Goal: Register for event/course

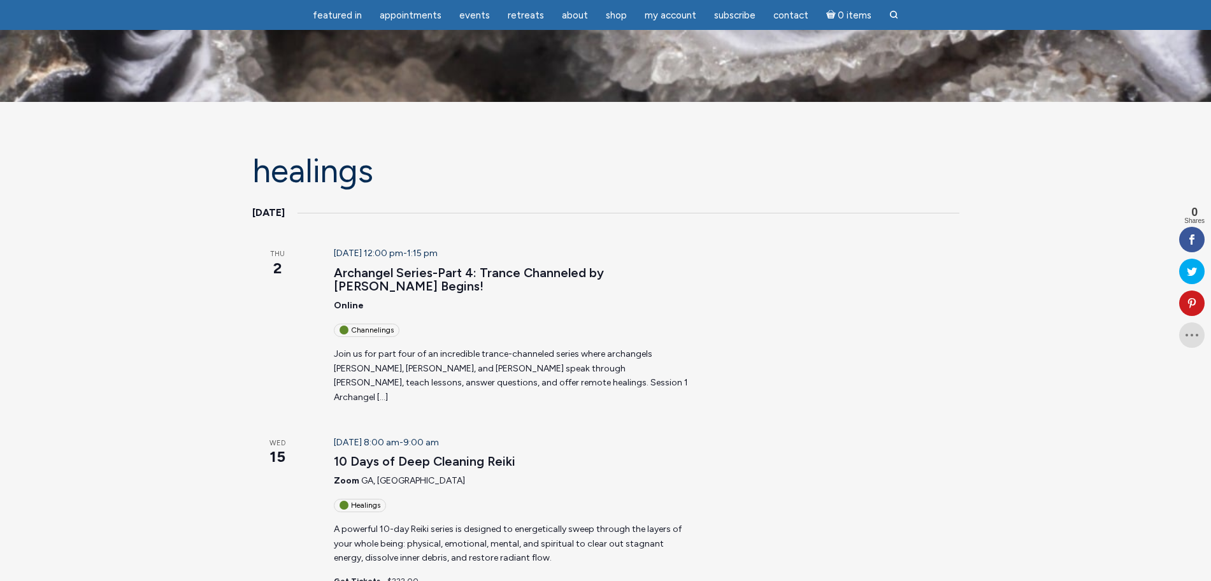
scroll to position [558, 0]
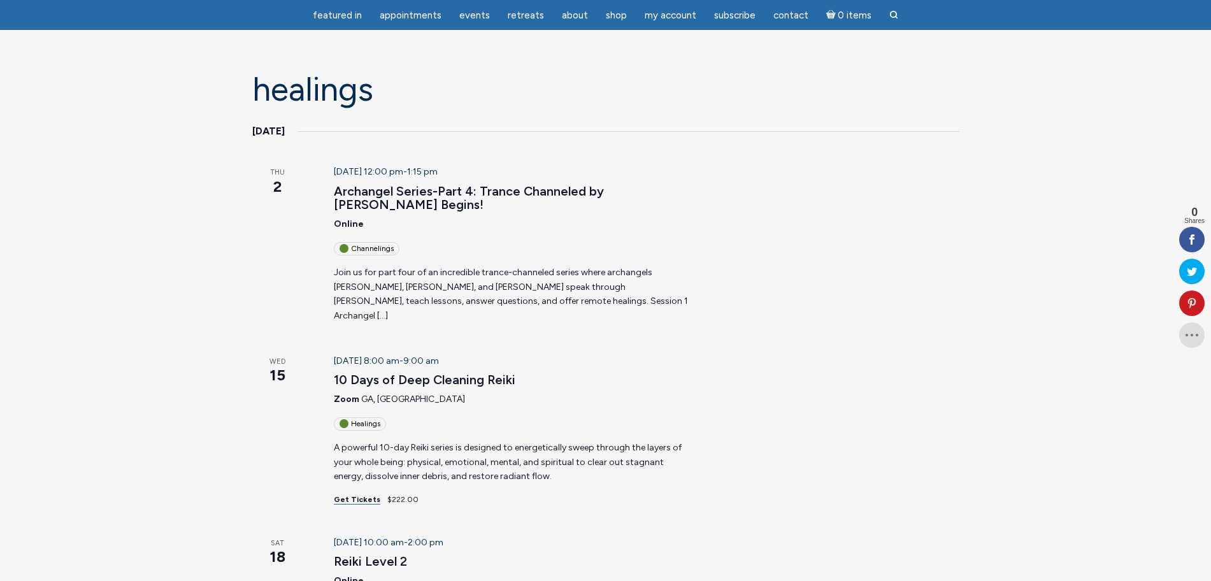
scroll to position [80, 0]
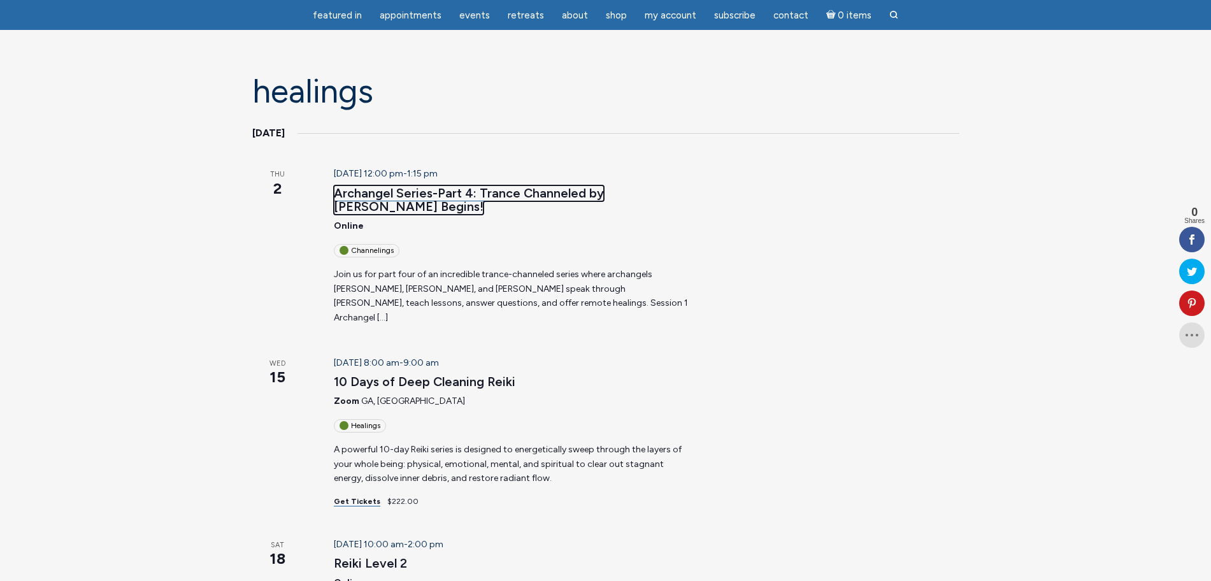
click at [428, 188] on link "Archangel Series-Part 4: Trance Channeled by [PERSON_NAME] Begins!" at bounding box center [469, 200] width 270 height 30
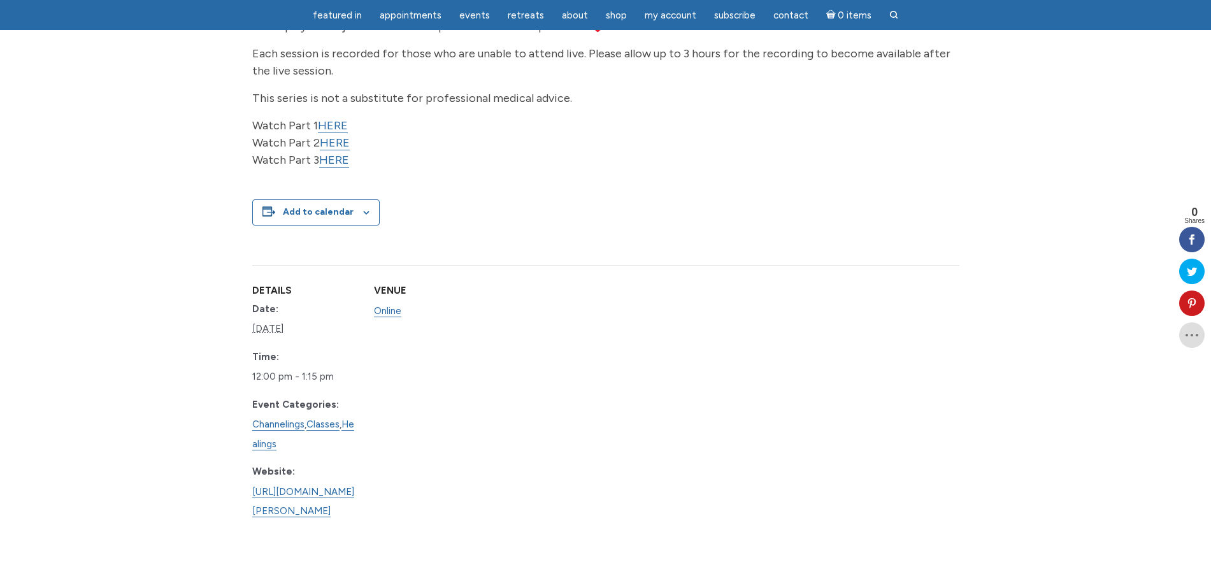
scroll to position [797, 0]
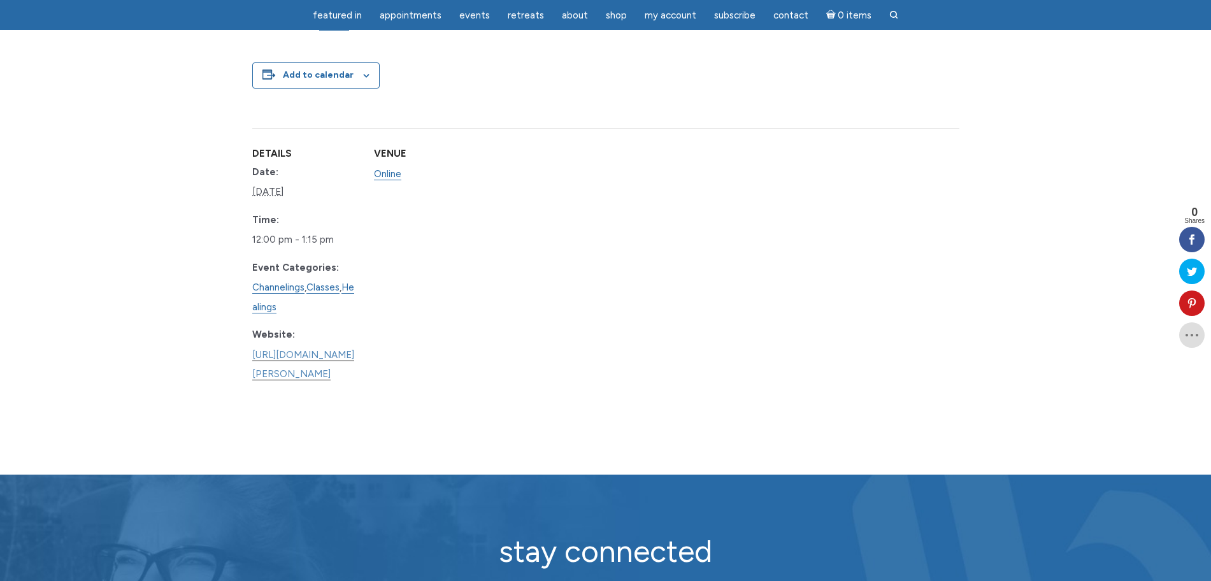
click at [352, 349] on link "https://www.learnitlive.com/Class/Archangel-Series-Part-4%3A-Trance-Channeled-b…" at bounding box center [303, 365] width 102 height 32
